Goal: Use online tool/utility: Utilize a website feature to perform a specific function

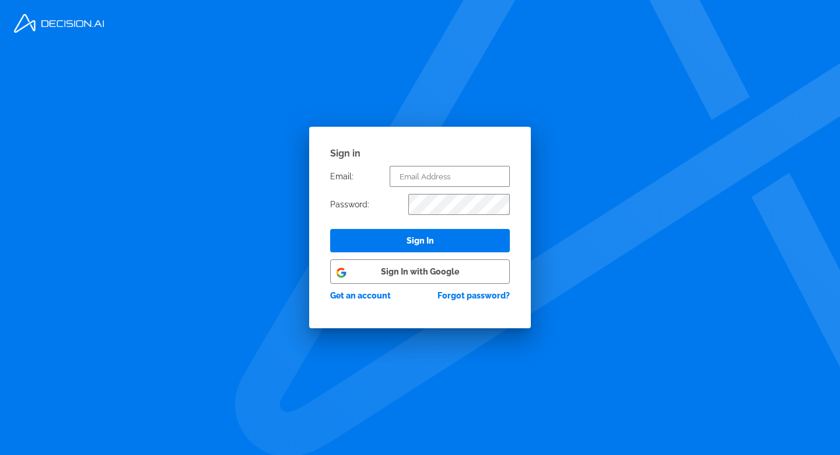
click at [442, 279] on button "Sign In with Google" at bounding box center [420, 271] width 180 height 25
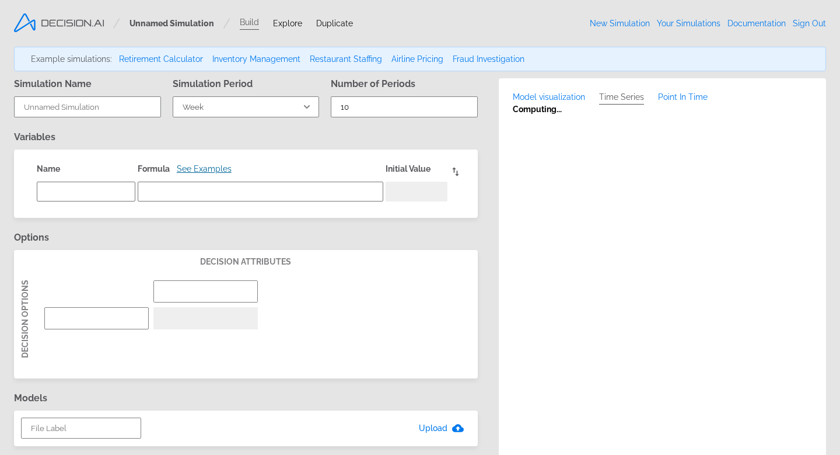
click at [751, 23] on link "Documentation" at bounding box center [757, 23] width 58 height 9
click at [292, 20] on span "Explore" at bounding box center [287, 23] width 29 height 9
click at [287, 28] on div "Unnamed Simulation Build Explore Duplicate" at bounding box center [240, 24] width 254 height 12
click at [287, 27] on span "Explore" at bounding box center [287, 23] width 29 height 9
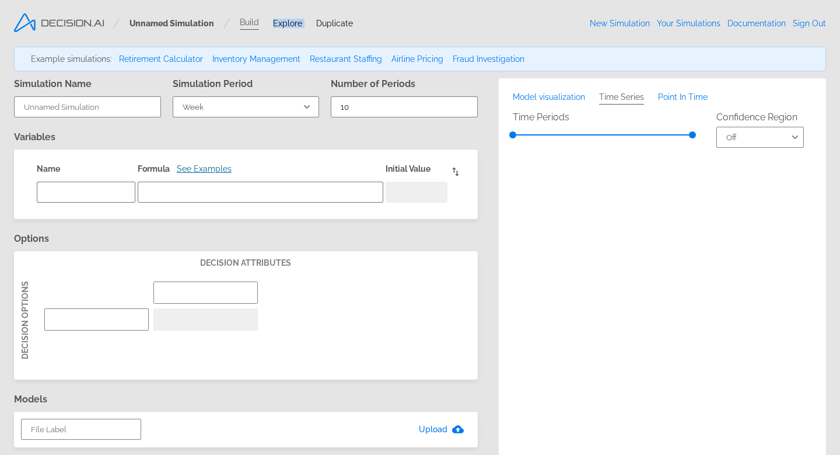
click at [287, 27] on span "Explore" at bounding box center [287, 23] width 29 height 9
click at [158, 60] on link "Retirement Calculator" at bounding box center [161, 58] width 84 height 9
select select "Year"
type textarea "x"
type input "Retirement age"
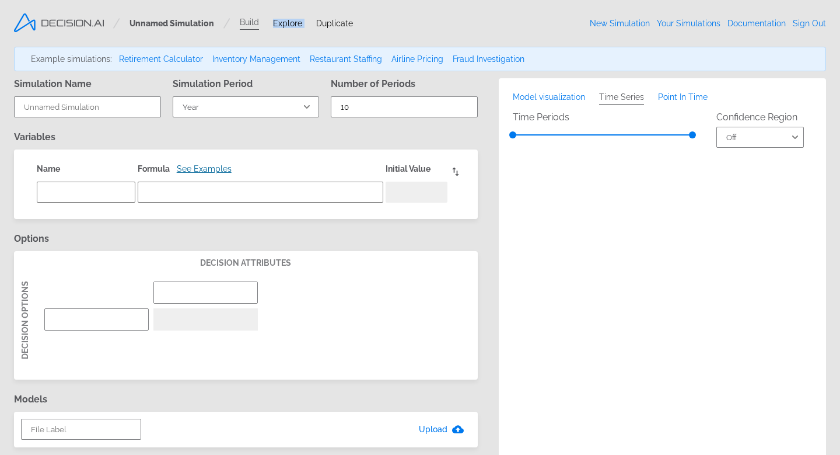
type input "55"
type textarea "net_worth"
type textarea "net_worth[t-1] +stock_earnings + earnings - expenditures - taxes"
type textarea "500000"
type input "age [DEMOGRAPHIC_DATA]"
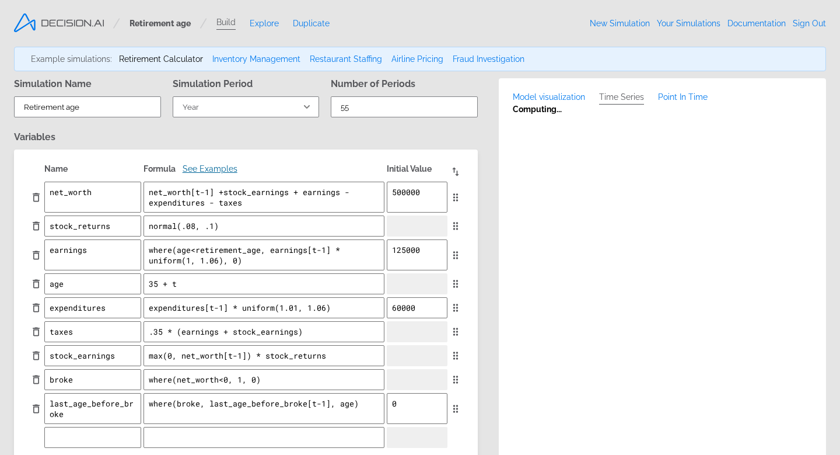
click at [261, 20] on link "Explore" at bounding box center [264, 23] width 29 height 9
type textarea "x"
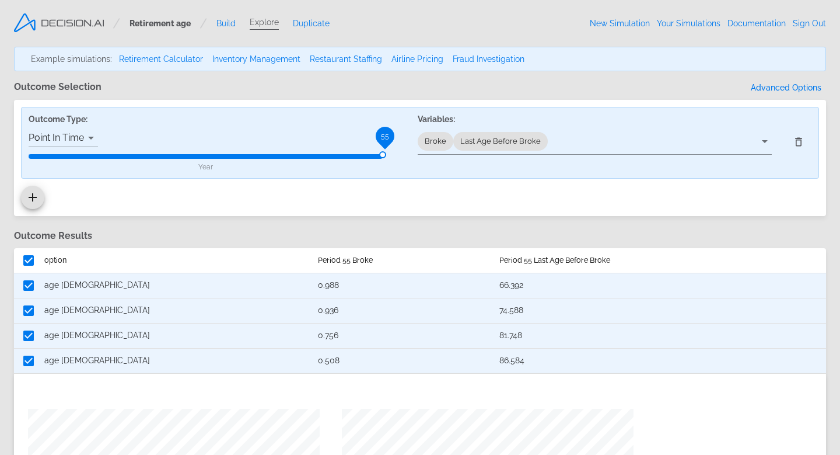
click at [413, 60] on link "Airline Pricing" at bounding box center [418, 58] width 52 height 9
select select "Day"
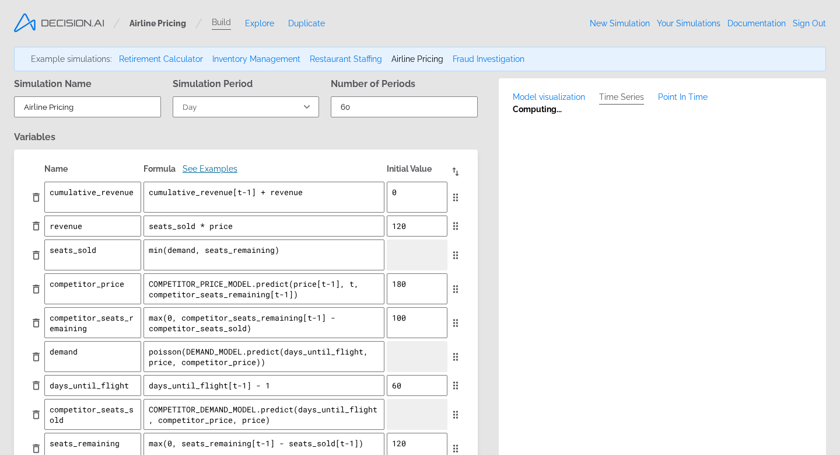
click at [256, 20] on link "Explore" at bounding box center [259, 23] width 29 height 9
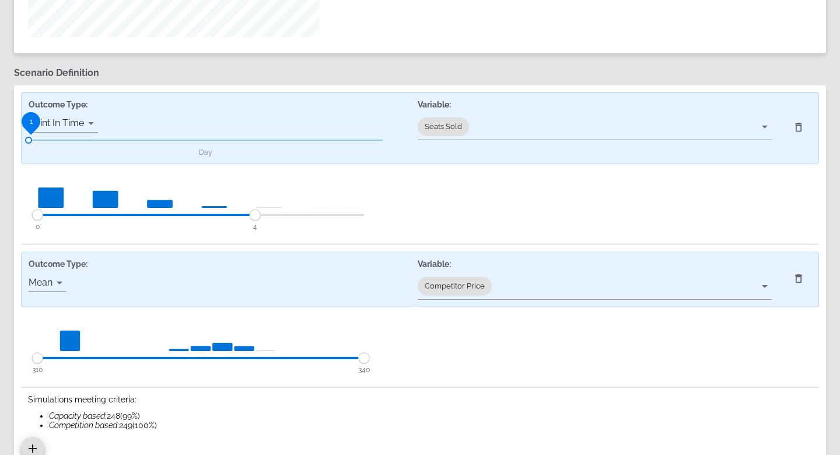
scroll to position [741, 0]
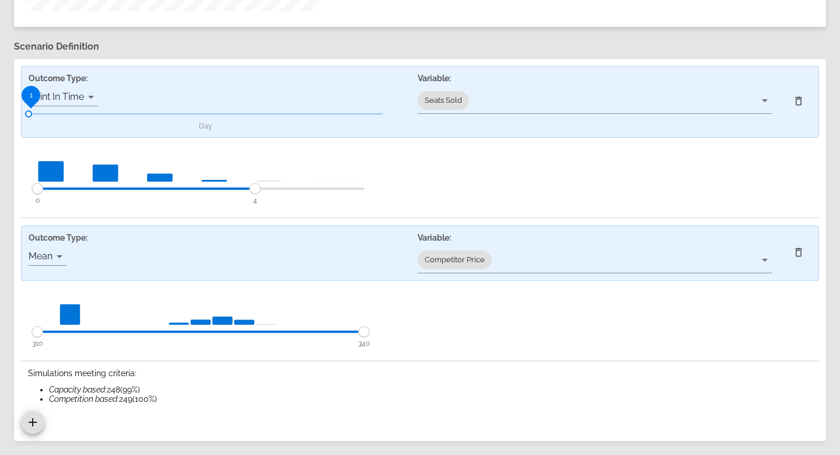
drag, startPoint x: 35, startPoint y: 94, endPoint x: 58, endPoint y: 94, distance: 22.8
click at [58, 94] on div "Outcome Type: Point In Time point 1 Day" at bounding box center [216, 102] width 389 height 71
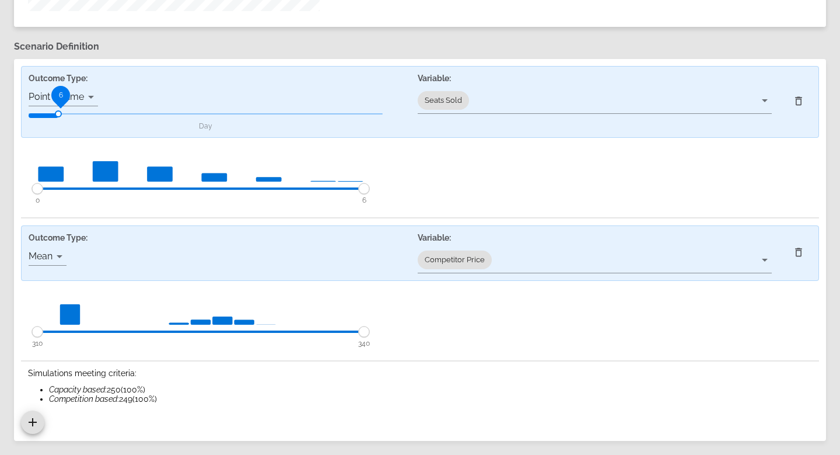
drag, startPoint x: 60, startPoint y: 90, endPoint x: 159, endPoint y: 95, distance: 99.3
click at [159, 95] on div "Outcome Type: Point In Time point 6 Day" at bounding box center [216, 102] width 389 height 71
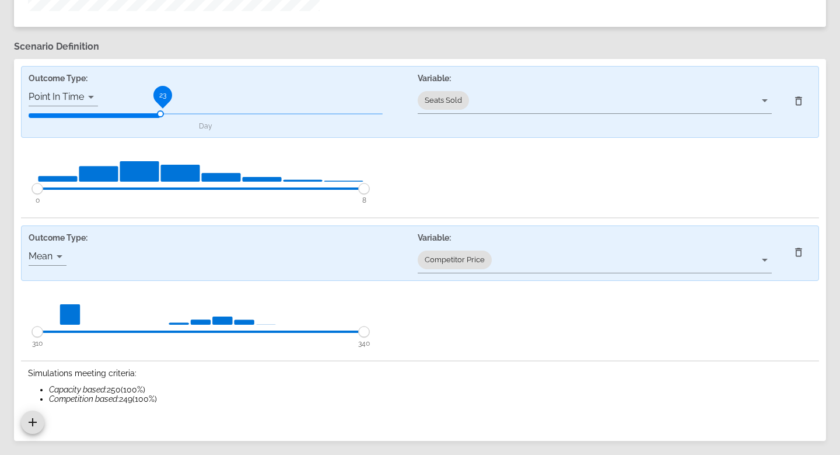
drag, startPoint x: 163, startPoint y: 92, endPoint x: 239, endPoint y: 102, distance: 77.2
click at [239, 102] on div "Outcome Type: Point In Time point 23 Day" at bounding box center [216, 102] width 389 height 71
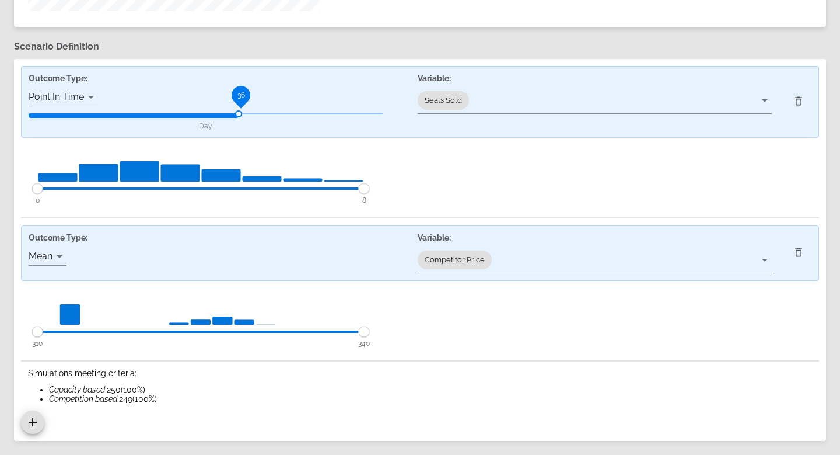
drag, startPoint x: 241, startPoint y: 95, endPoint x: 292, endPoint y: 97, distance: 50.9
click at [292, 97] on div "Outcome Type: Point In Time point 36 Day" at bounding box center [216, 102] width 389 height 71
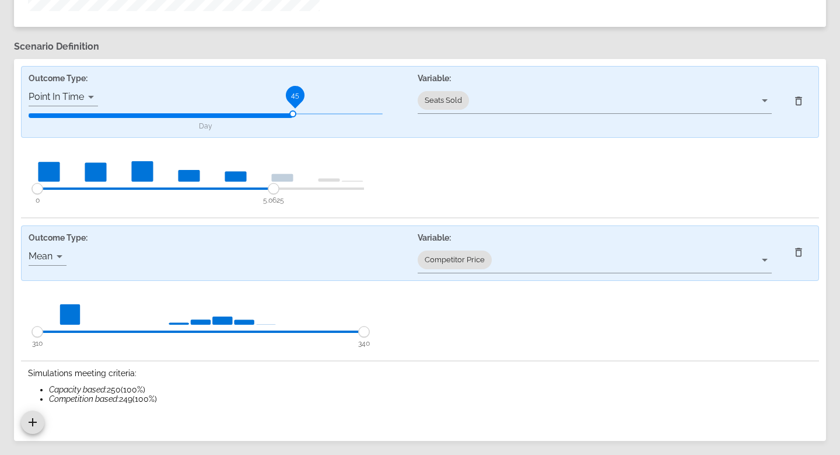
drag, startPoint x: 364, startPoint y: 187, endPoint x: 271, endPoint y: 190, distance: 92.2
click at [271, 190] on circle at bounding box center [273, 188] width 11 height 11
drag, startPoint x: 271, startPoint y: 190, endPoint x: 199, endPoint y: 190, distance: 72.4
click at [225, 190] on circle at bounding box center [230, 188] width 11 height 11
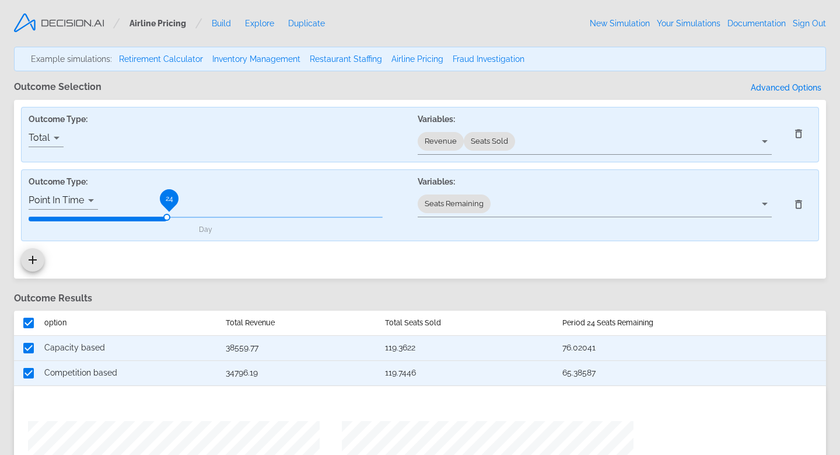
click at [109, 137] on div at bounding box center [420, 227] width 840 height 455
click at [801, 203] on icon at bounding box center [798, 204] width 7 height 9
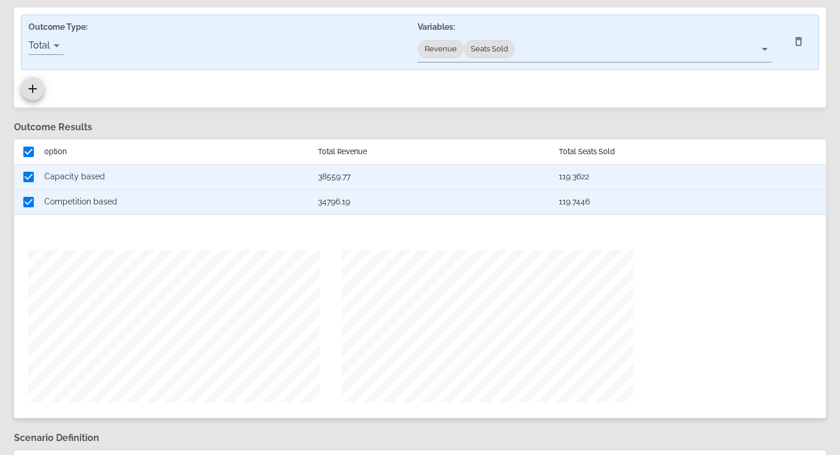
scroll to position [58, 0]
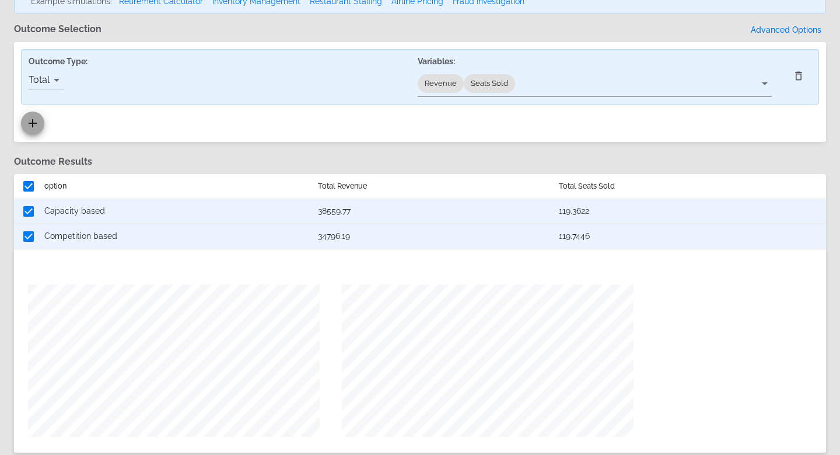
click at [35, 120] on icon "add" at bounding box center [33, 123] width 14 height 14
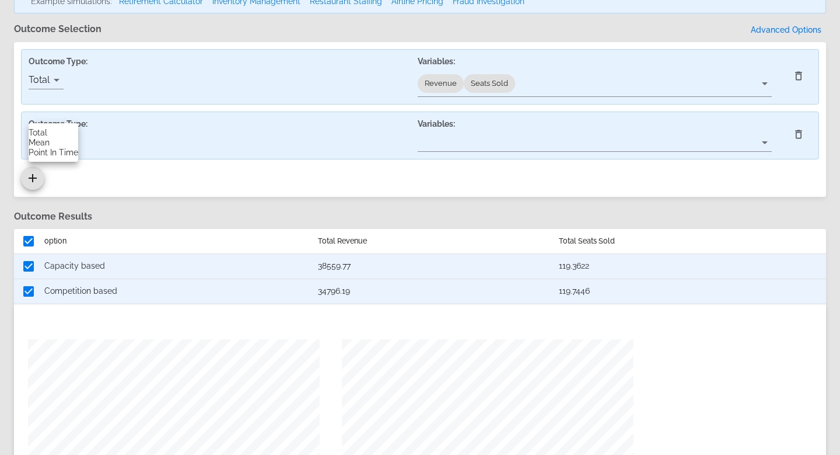
click at [58, 145] on body "Airline Pricing Build Explore Duplicate New Simulation Your Simulations Documen…" at bounding box center [420, 431] width 840 height 979
click at [57, 151] on option "Point In Time" at bounding box center [54, 153] width 50 height 10
type input "point"
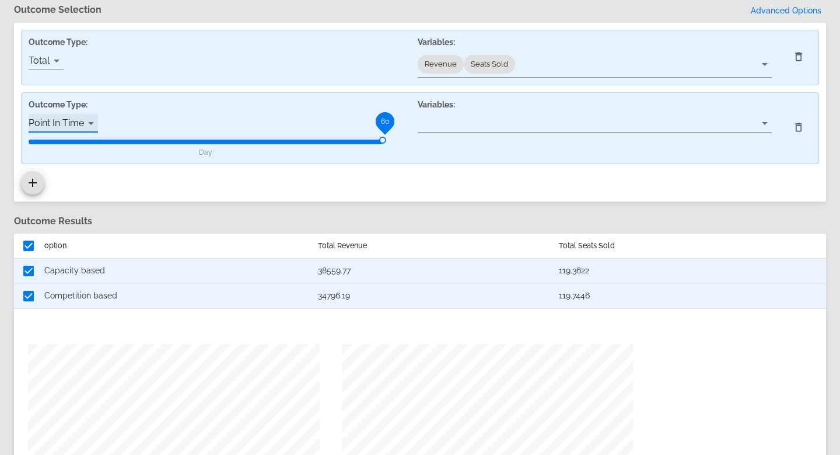
scroll to position [81, 0]
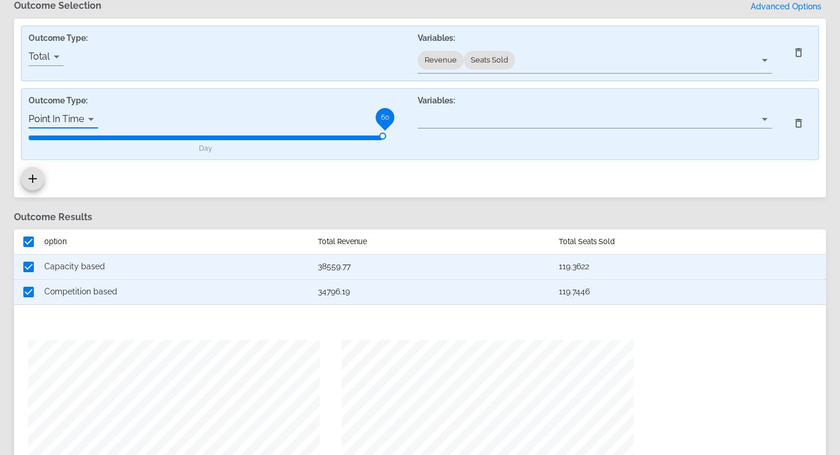
click at [556, 125] on body "Airline Pricing Build Explore Duplicate New Simulation Your Simulations Documen…" at bounding box center [420, 420] width 840 height 1003
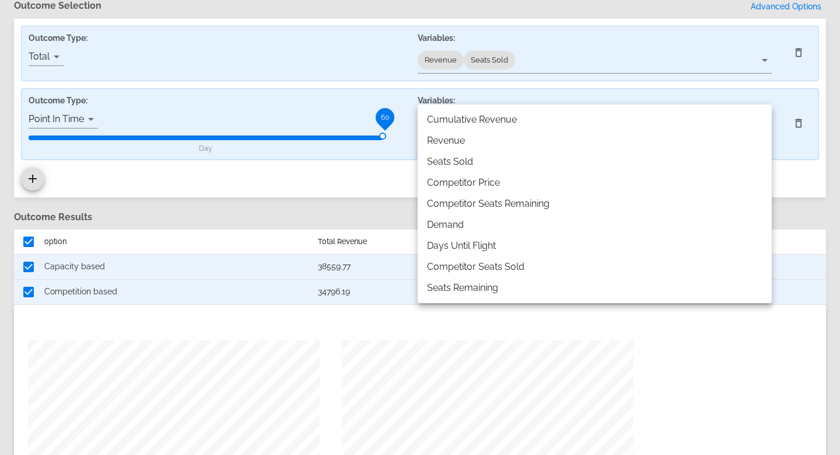
click at [540, 142] on li "Revenue" at bounding box center [595, 140] width 354 height 21
type input "revenue"
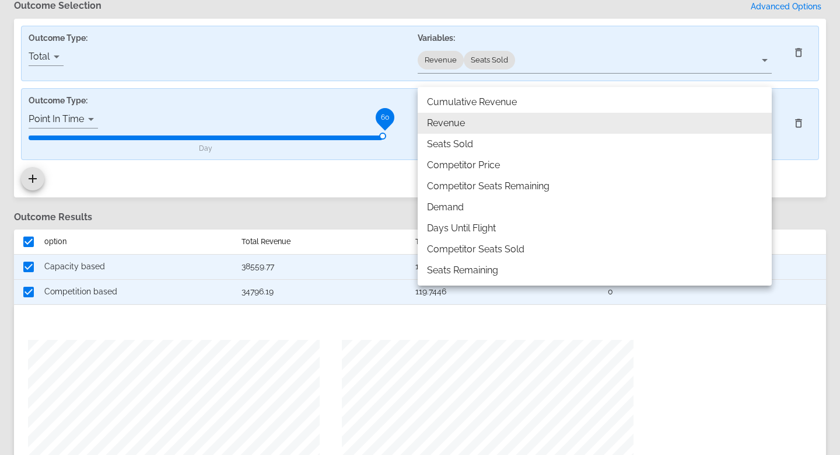
click at [368, 176] on div at bounding box center [420, 227] width 840 height 455
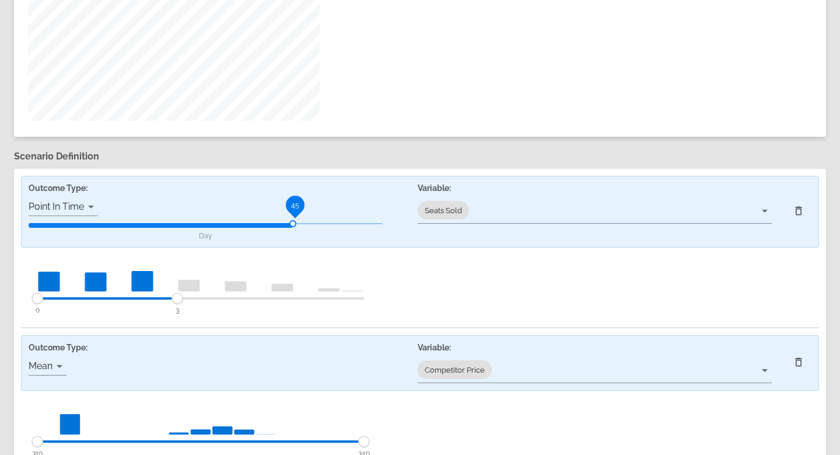
scroll to position [624, 0]
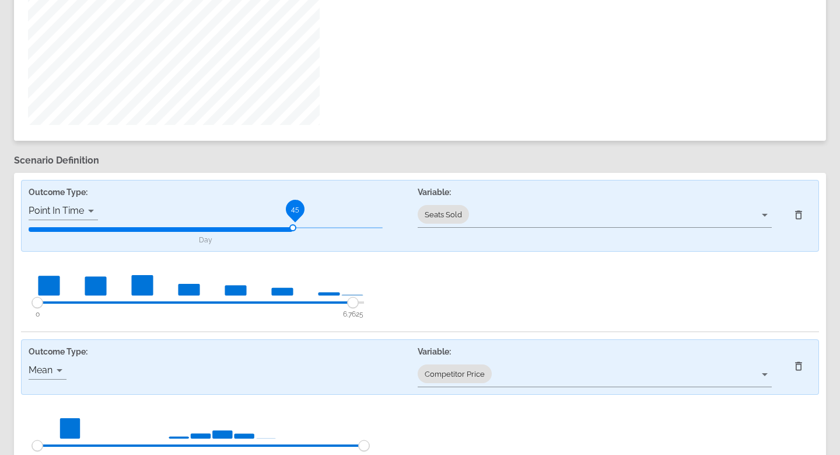
drag, startPoint x: 177, startPoint y: 305, endPoint x: 364, endPoint y: 303, distance: 187.3
click at [358, 303] on circle at bounding box center [353, 302] width 11 height 11
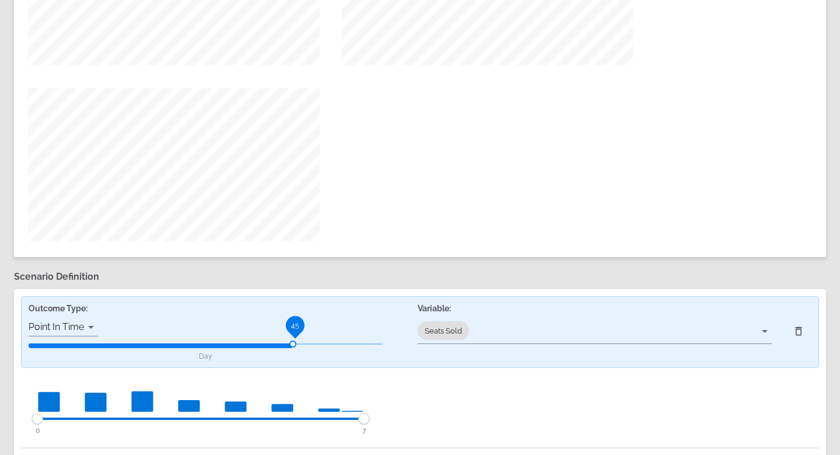
scroll to position [511, 0]
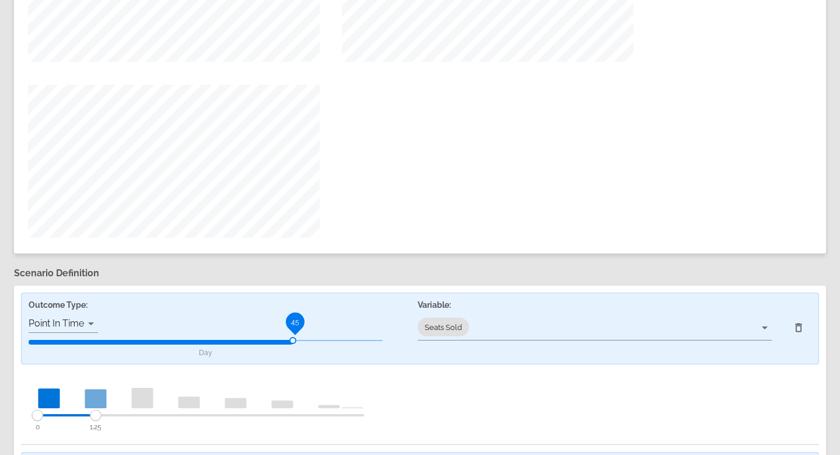
drag, startPoint x: 366, startPoint y: 417, endPoint x: 93, endPoint y: 417, distance: 273.1
click at [93, 417] on circle at bounding box center [95, 415] width 11 height 11
drag, startPoint x: 93, startPoint y: 417, endPoint x: 405, endPoint y: 399, distance: 312.7
click at [405, 399] on div "0 2.2125" at bounding box center [225, 407] width 409 height 72
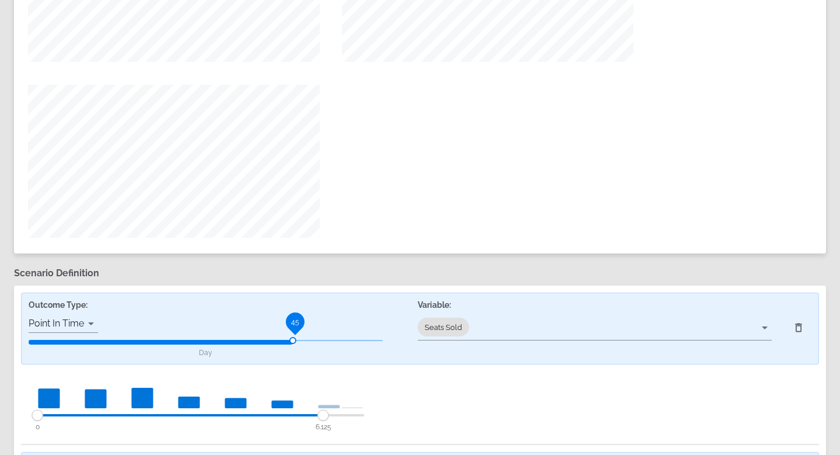
drag, startPoint x: 141, startPoint y: 417, endPoint x: 348, endPoint y: 414, distance: 207.8
click at [329, 414] on circle at bounding box center [323, 415] width 11 height 11
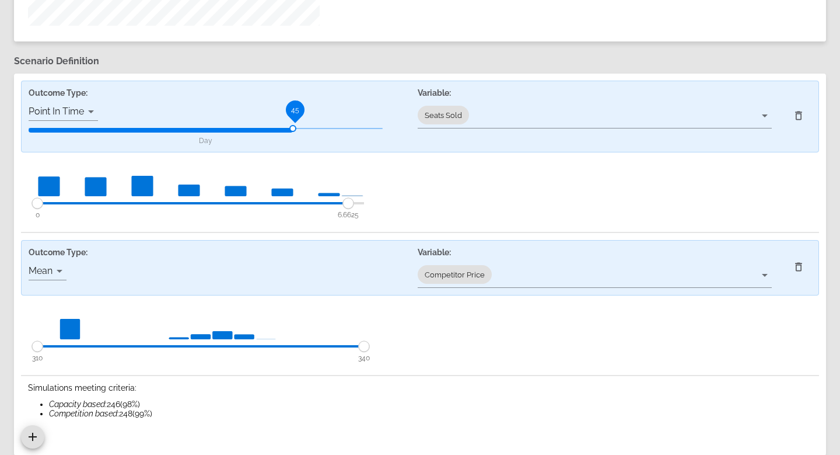
scroll to position [741, 0]
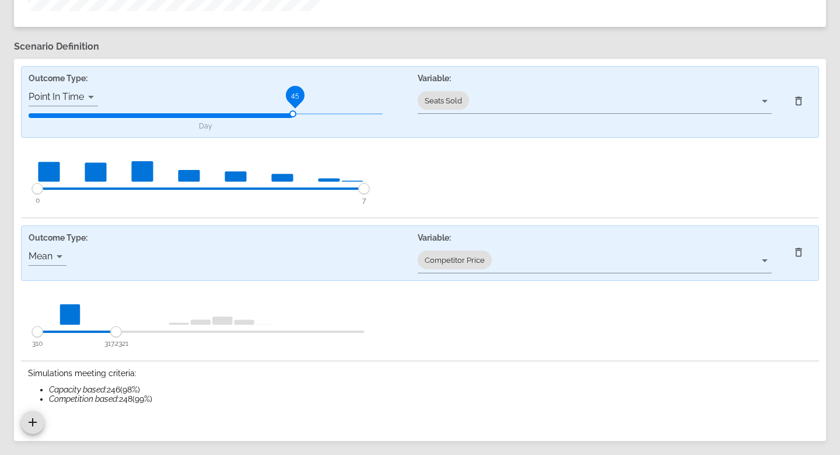
drag, startPoint x: 364, startPoint y: 335, endPoint x: 111, endPoint y: 331, distance: 253.3
click at [111, 331] on circle at bounding box center [116, 331] width 11 height 11
drag, startPoint x: 111, startPoint y: 331, endPoint x: 186, endPoint y: 325, distance: 75.0
click at [186, 326] on circle at bounding box center [185, 331] width 11 height 11
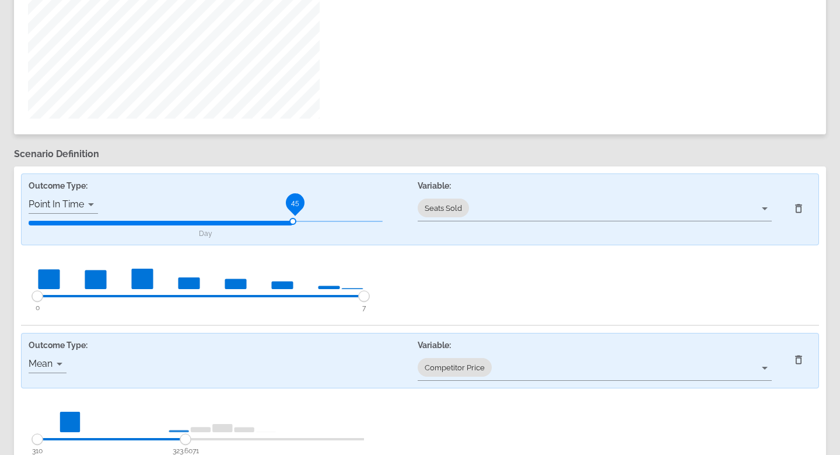
scroll to position [741, 0]
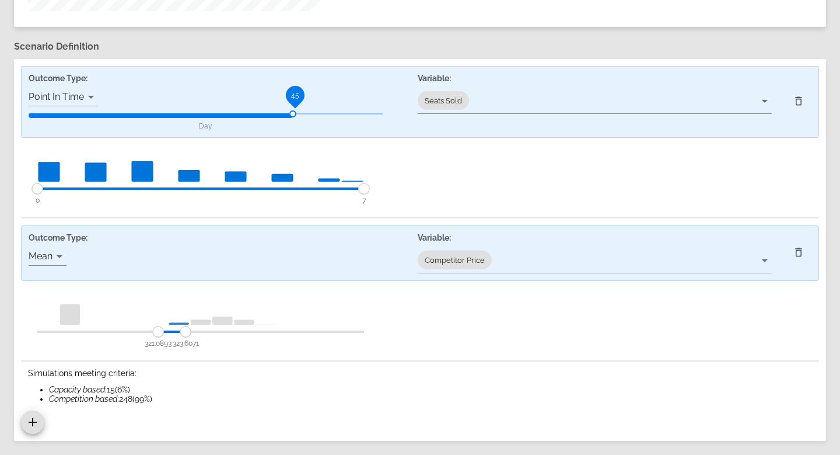
drag, startPoint x: 37, startPoint y: 328, endPoint x: 158, endPoint y: 328, distance: 121.4
click at [158, 328] on circle at bounding box center [158, 331] width 11 height 11
click at [800, 250] on icon at bounding box center [799, 252] width 12 height 12
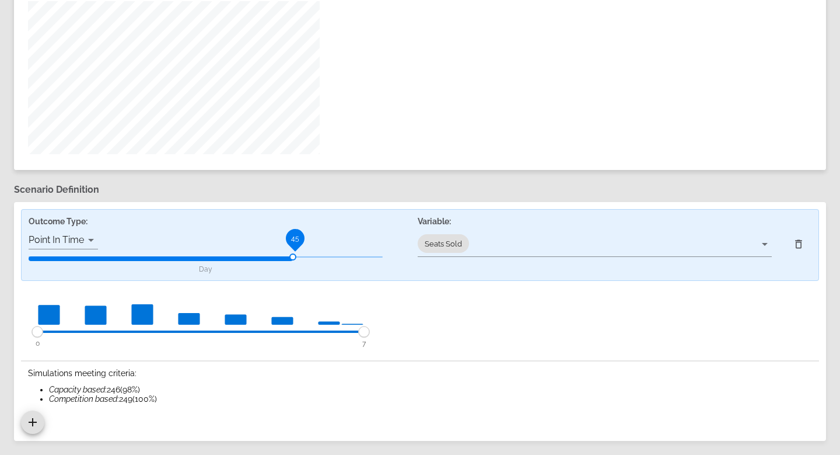
scroll to position [598, 0]
drag, startPoint x: 38, startPoint y: 328, endPoint x: 130, endPoint y: 326, distance: 92.2
click at [130, 326] on circle at bounding box center [130, 331] width 11 height 11
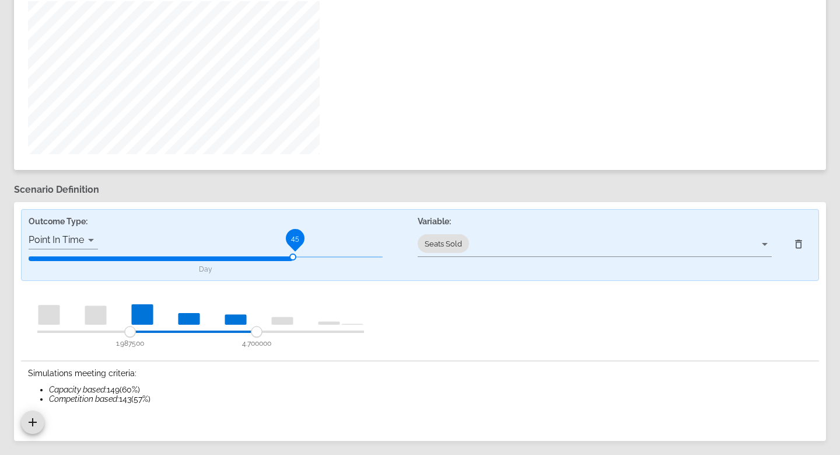
drag, startPoint x: 365, startPoint y: 331, endPoint x: 220, endPoint y: 320, distance: 145.7
click at [220, 320] on div "1.987500 4.700000" at bounding box center [201, 323] width 350 height 63
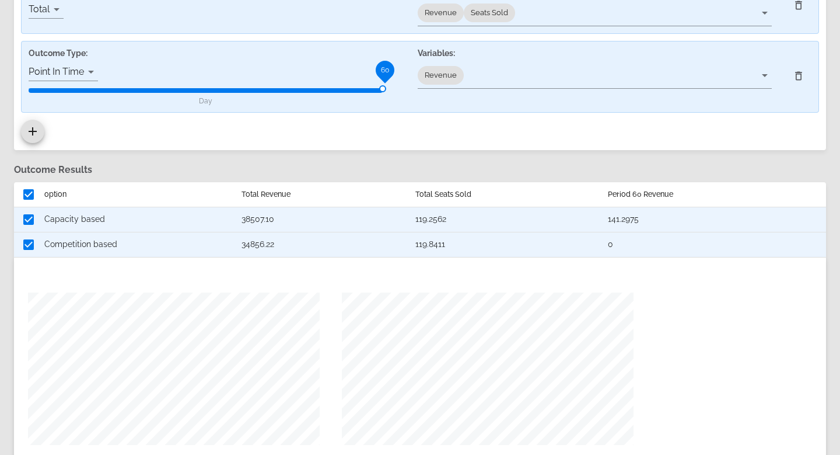
scroll to position [0, 0]
